Goal: Task Accomplishment & Management: Use online tool/utility

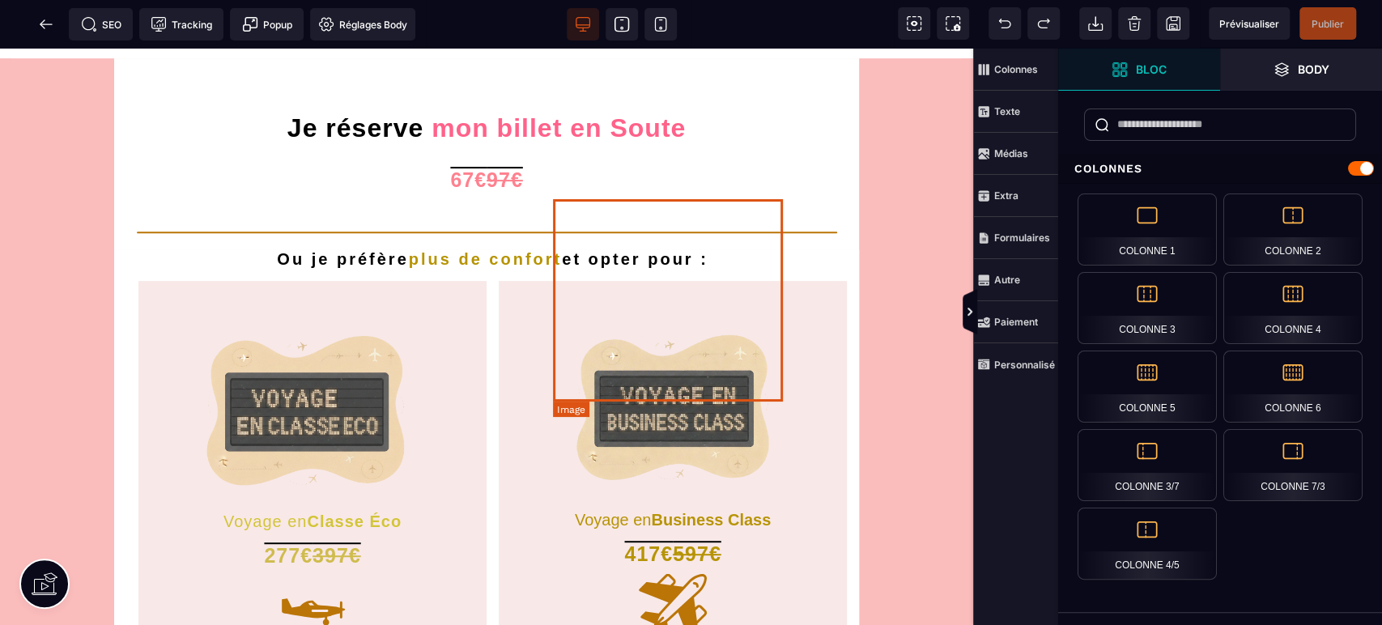
scroll to position [359, 0]
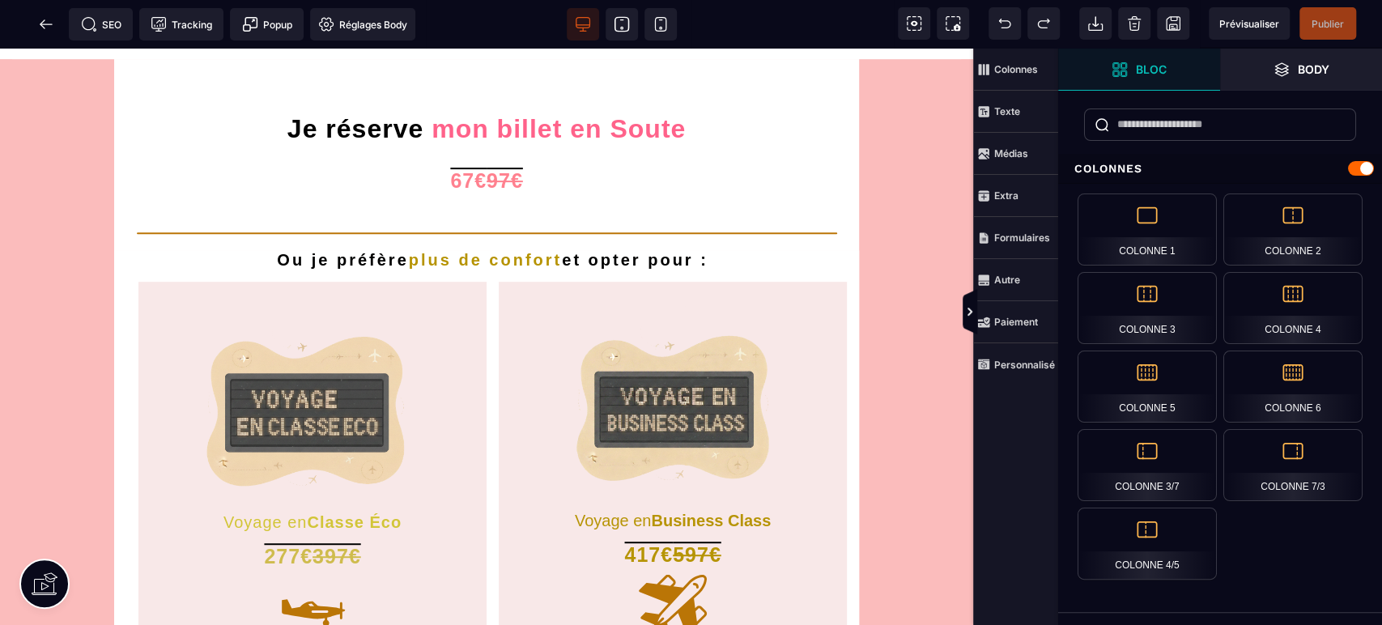
click at [57, 29] on span at bounding box center [46, 24] width 32 height 32
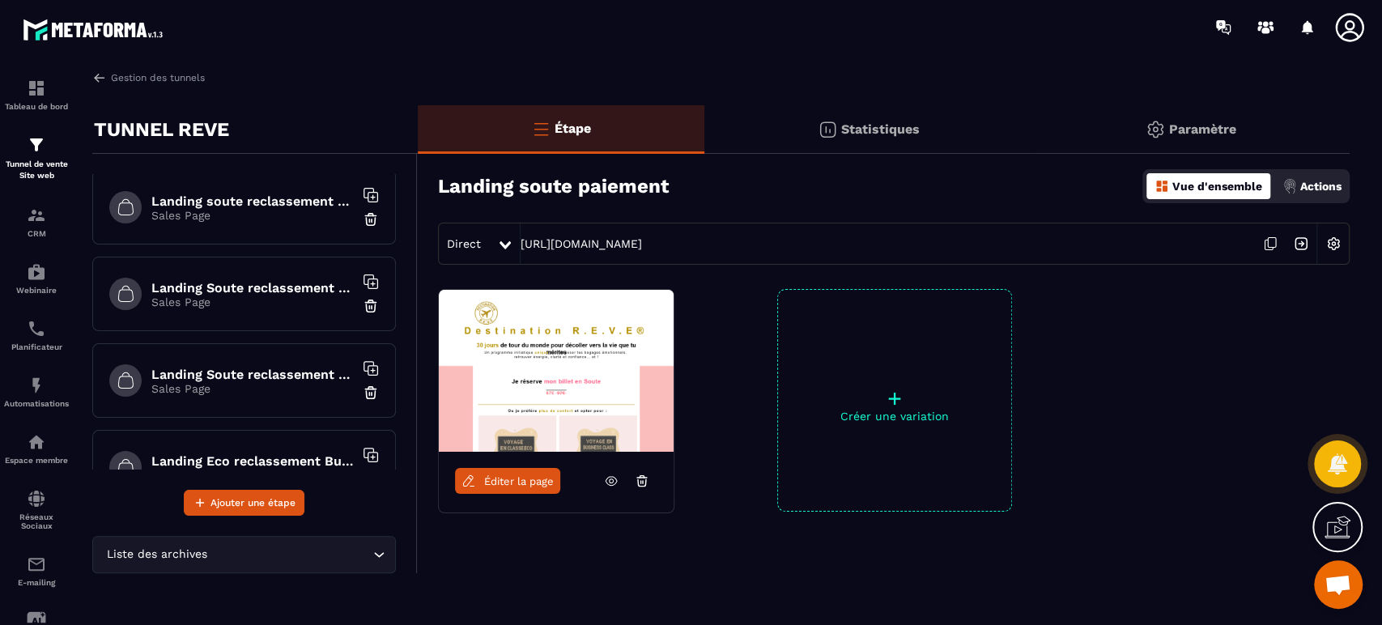
scroll to position [1027, 0]
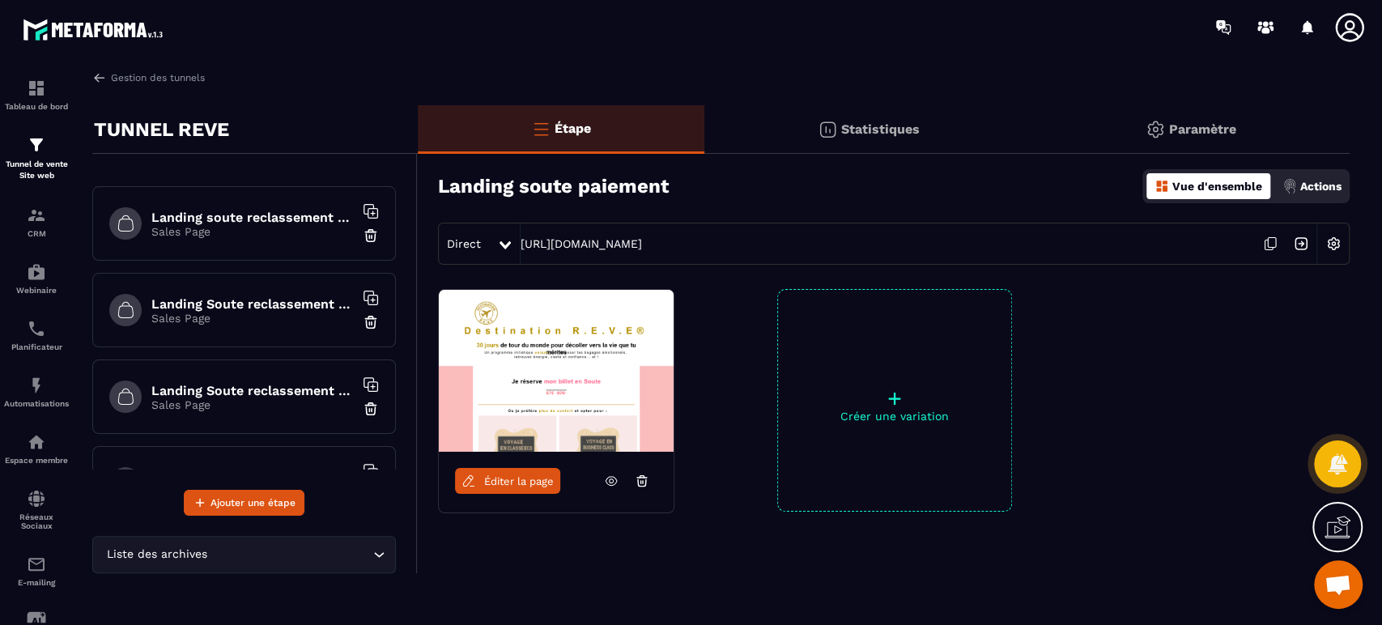
click at [291, 225] on p "Sales Page" at bounding box center [252, 231] width 202 height 13
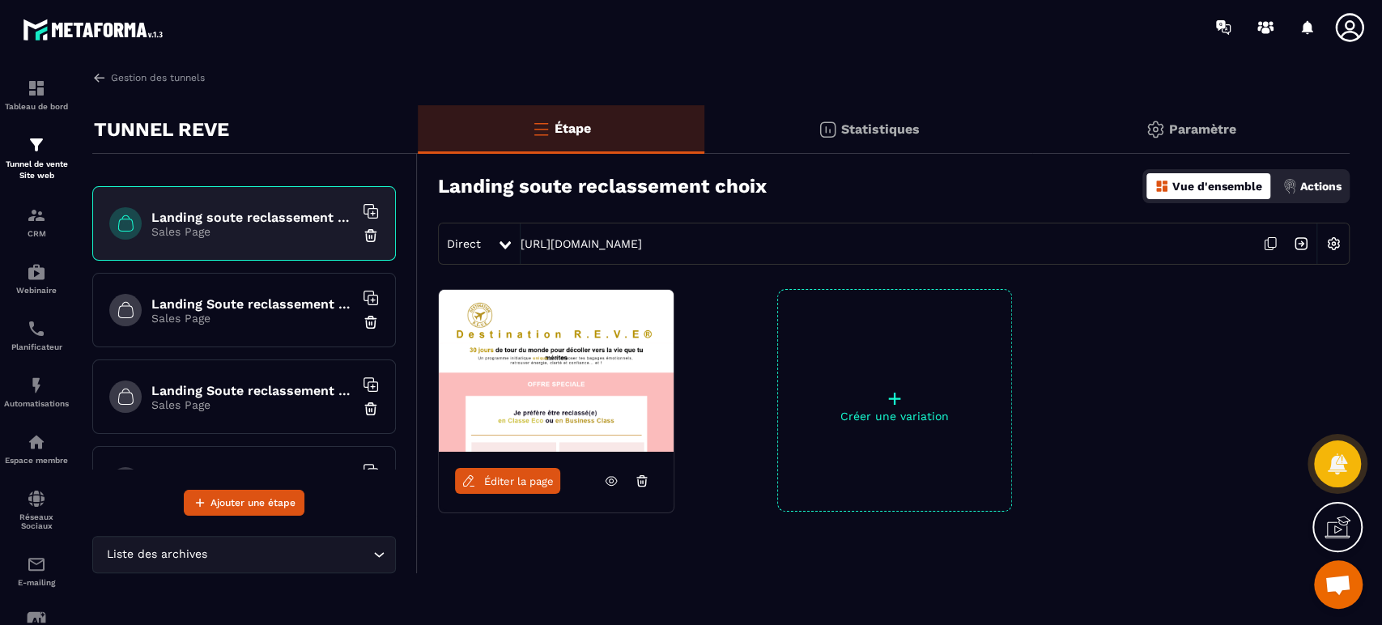
click at [512, 482] on span "Éditer la page" at bounding box center [519, 481] width 70 height 12
